Goal: Find contact information: Find contact information

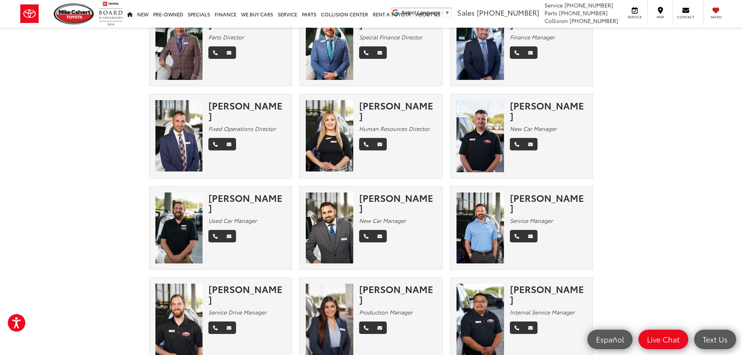
scroll to position [234, 0]
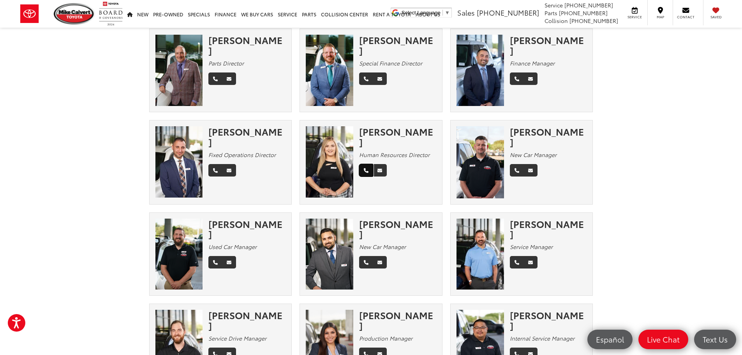
drag, startPoint x: 371, startPoint y: 172, endPoint x: 435, endPoint y: 47, distance: 140.0
click at [371, 172] on link "Phone" at bounding box center [366, 170] width 14 height 12
click at [384, 171] on link "Email" at bounding box center [380, 170] width 14 height 12
click at [389, 127] on div "[PERSON_NAME]" at bounding box center [397, 136] width 77 height 21
click at [383, 133] on div "[PERSON_NAME]" at bounding box center [397, 136] width 77 height 21
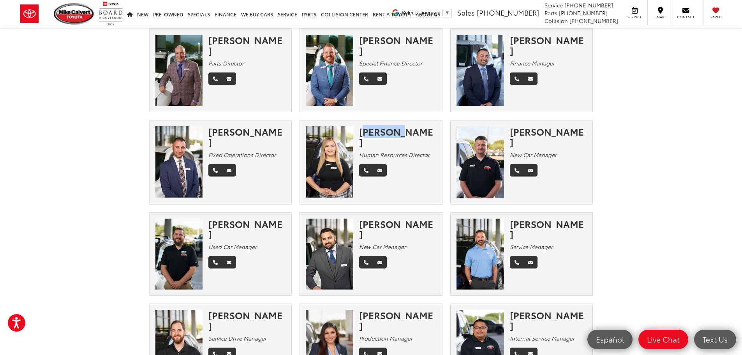
click at [383, 133] on div "[PERSON_NAME]" at bounding box center [397, 136] width 77 height 21
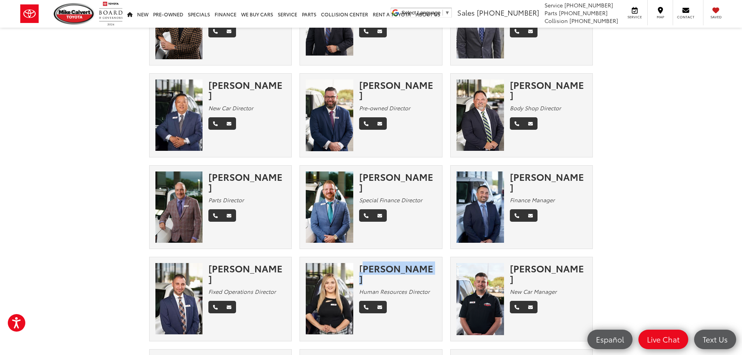
scroll to position [0, 0]
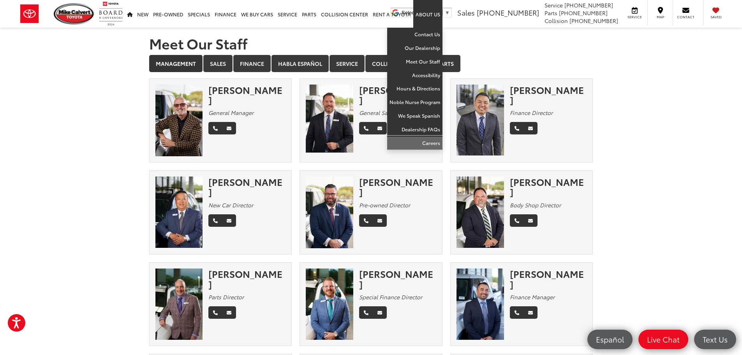
click at [434, 138] on link "Careers" at bounding box center [414, 142] width 55 height 13
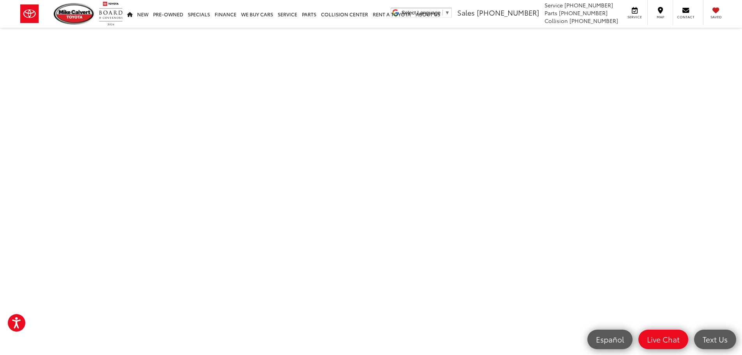
scroll to position [78, 0]
